Goal: Task Accomplishment & Management: Manage account settings

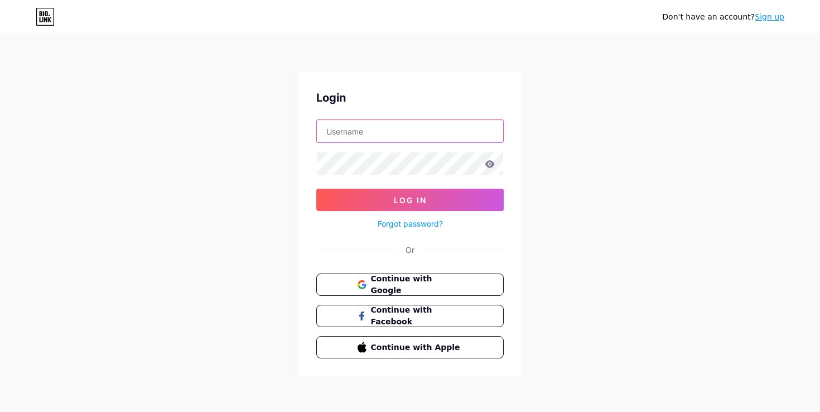
click at [363, 134] on input "text" at bounding box center [410, 131] width 186 height 22
paste input "talkstudio.jobs@gmail.com"
type input "talkstudio.jobs@gmail.com"
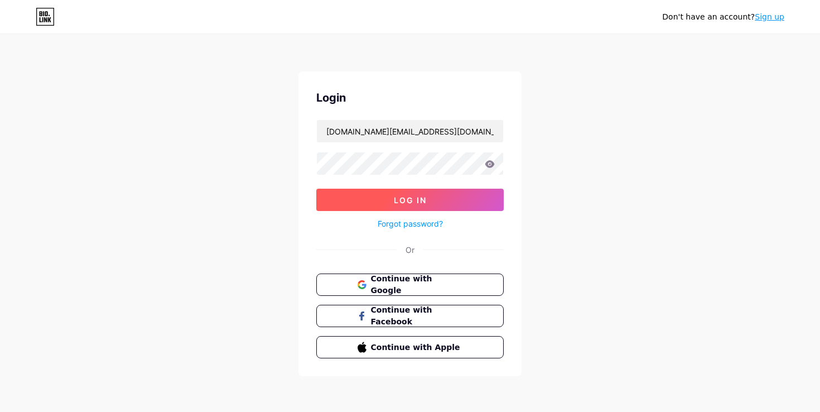
click at [413, 200] on span "Log In" at bounding box center [410, 199] width 33 height 9
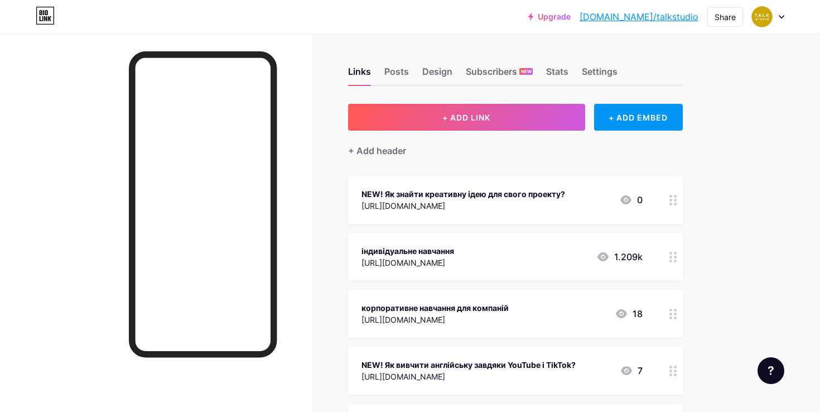
click at [675, 202] on circle at bounding box center [675, 203] width 3 height 3
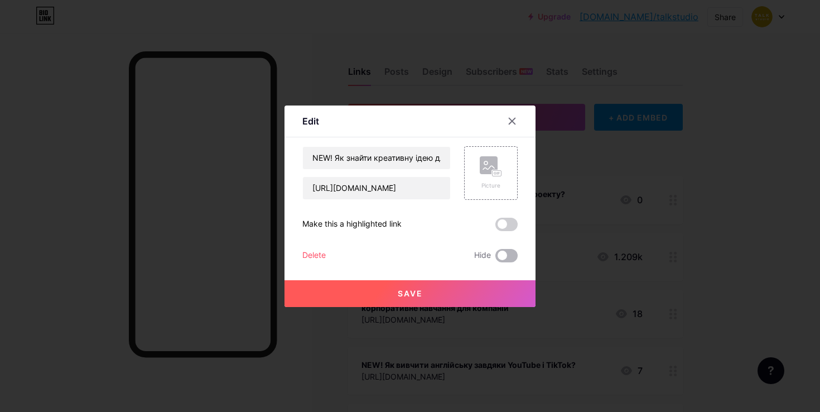
click at [511, 255] on span at bounding box center [506, 255] width 22 height 13
click at [495, 258] on input "checkbox" at bounding box center [495, 258] width 0 height 0
click at [427, 292] on button "Save" at bounding box center [409, 293] width 251 height 27
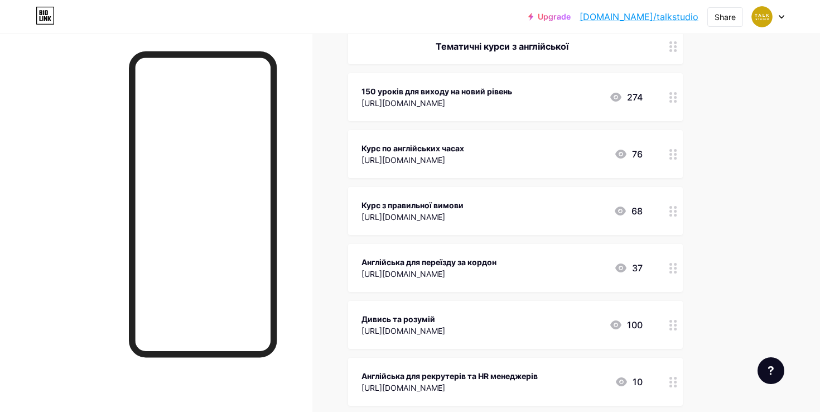
scroll to position [433, 0]
